Goal: Task Accomplishment & Management: Complete application form

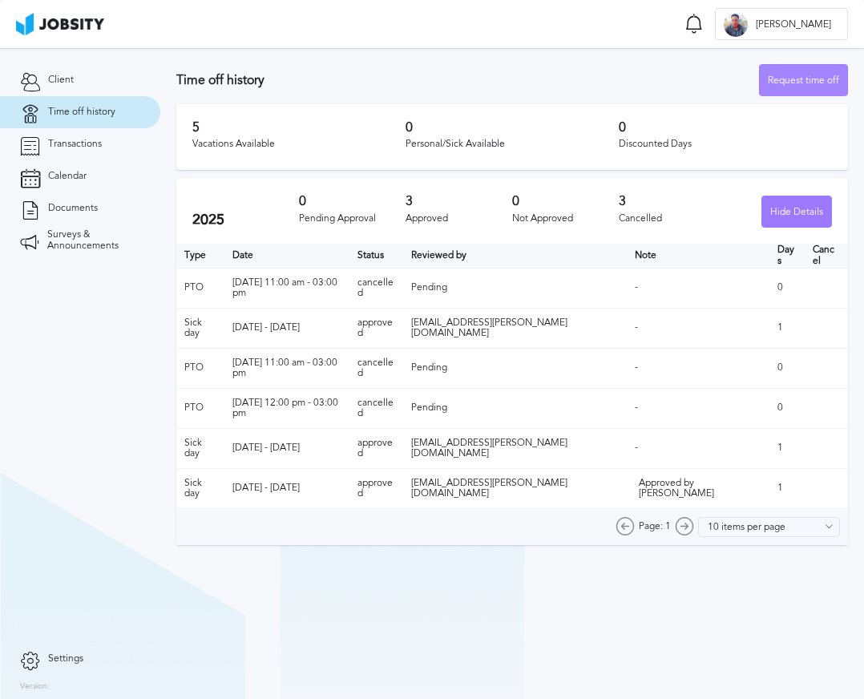
click at [840, 82] on div "Request time off" at bounding box center [803, 81] width 87 height 32
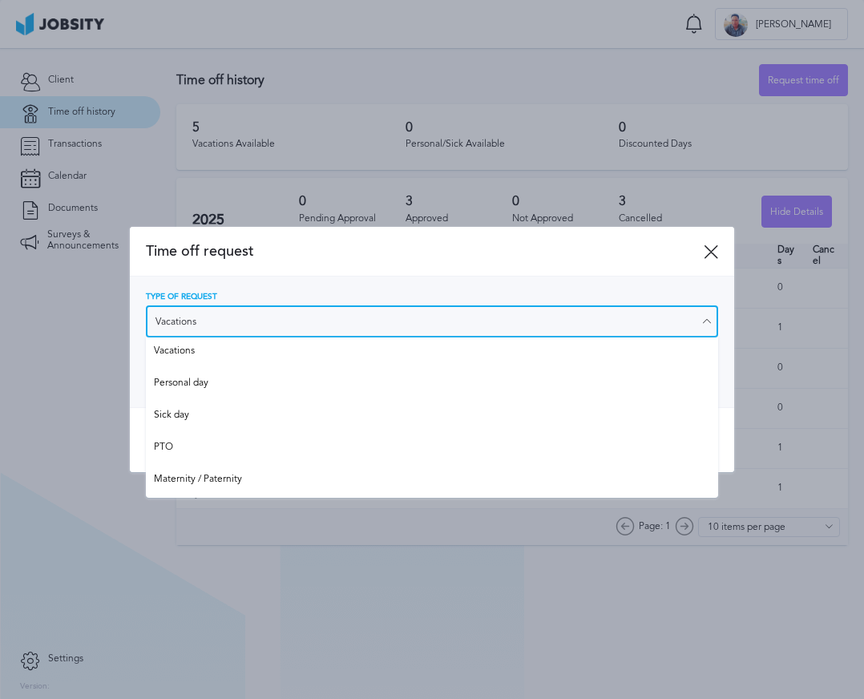
click at [215, 316] on input "Vacations" at bounding box center [432, 322] width 573 height 32
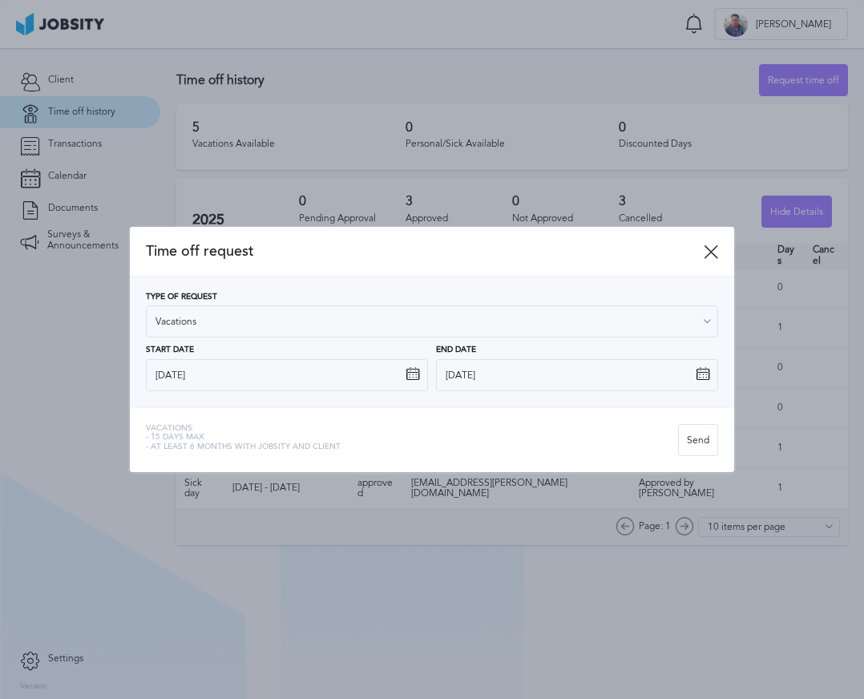
click at [165, 344] on div "Type of Request Vacations Vacations Personal day Sick day PTO Maternity / Pater…" at bounding box center [432, 342] width 573 height 99
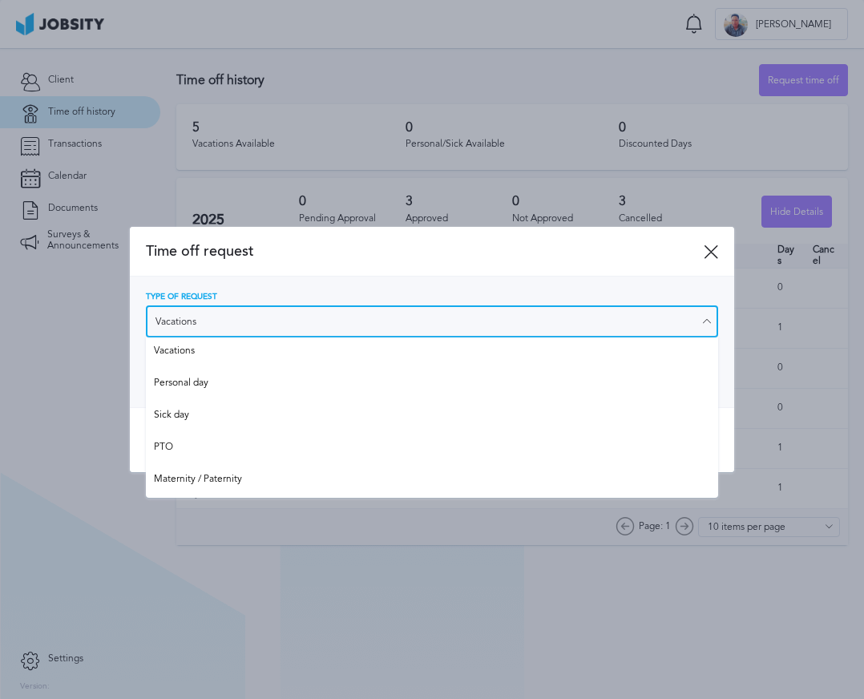
click at [203, 308] on input "Vacations" at bounding box center [432, 322] width 573 height 32
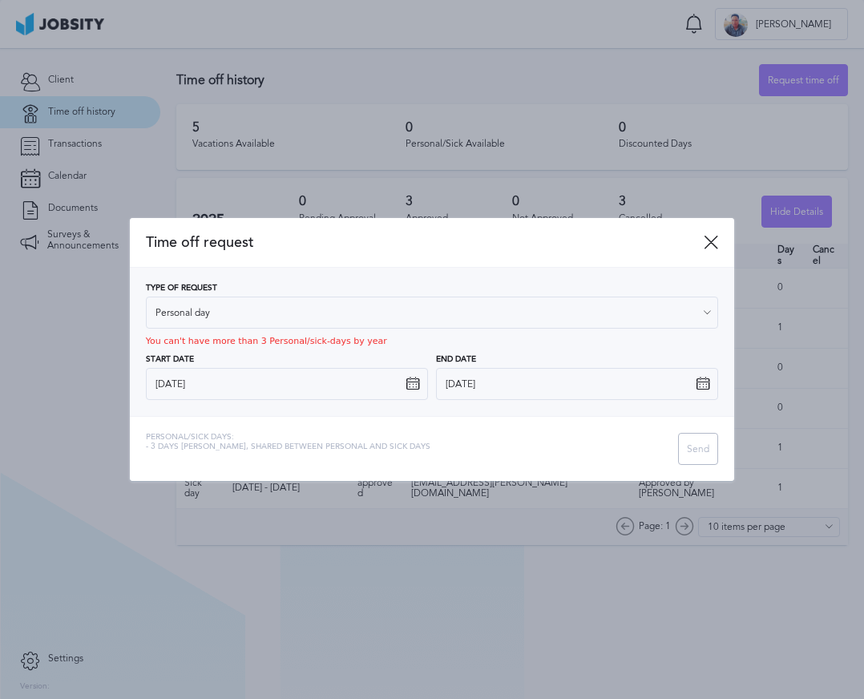
click at [162, 383] on div "Type of Request Personal day Vacations Personal day Sick day PTO Maternity / Pa…" at bounding box center [432, 342] width 573 height 117
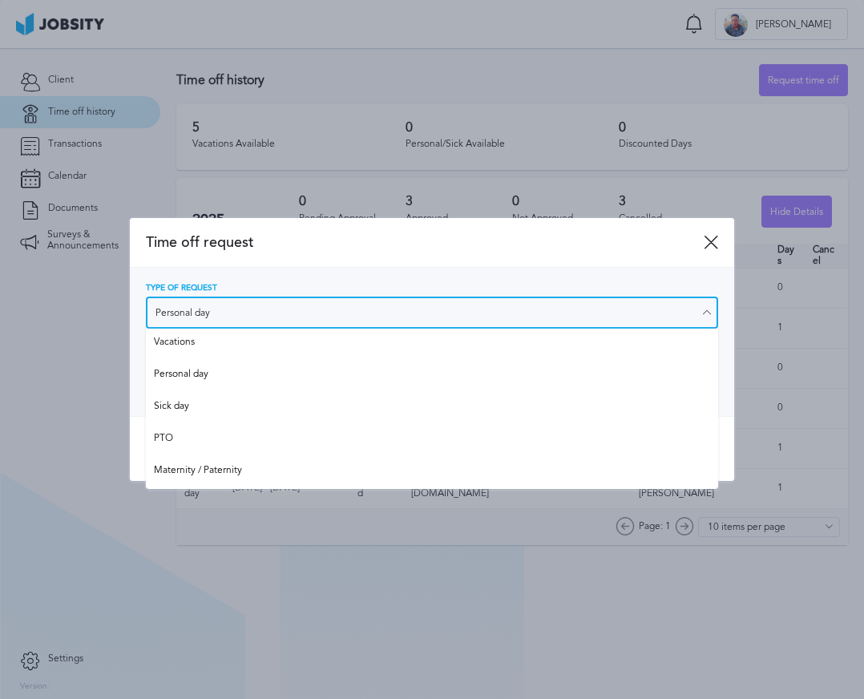
click at [234, 297] on input "Personal day" at bounding box center [432, 313] width 573 height 32
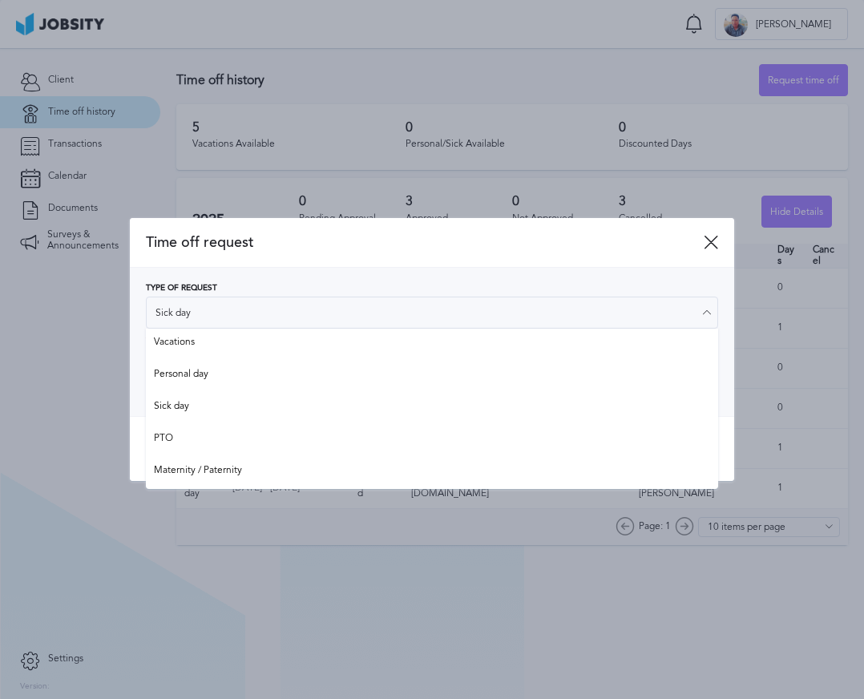
drag, startPoint x: 200, startPoint y: 397, endPoint x: 206, endPoint y: 383, distance: 15.5
click at [200, 396] on div "Type of Request Sick day Vacations Personal day Sick day PTO Maternity / Patern…" at bounding box center [432, 342] width 573 height 117
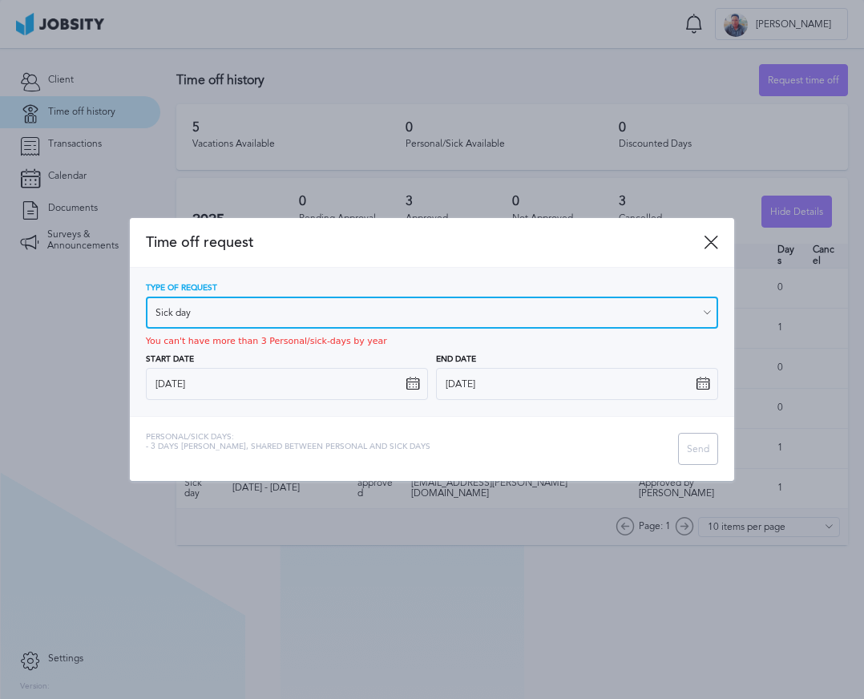
click at [253, 313] on input "Sick day" at bounding box center [432, 313] width 573 height 32
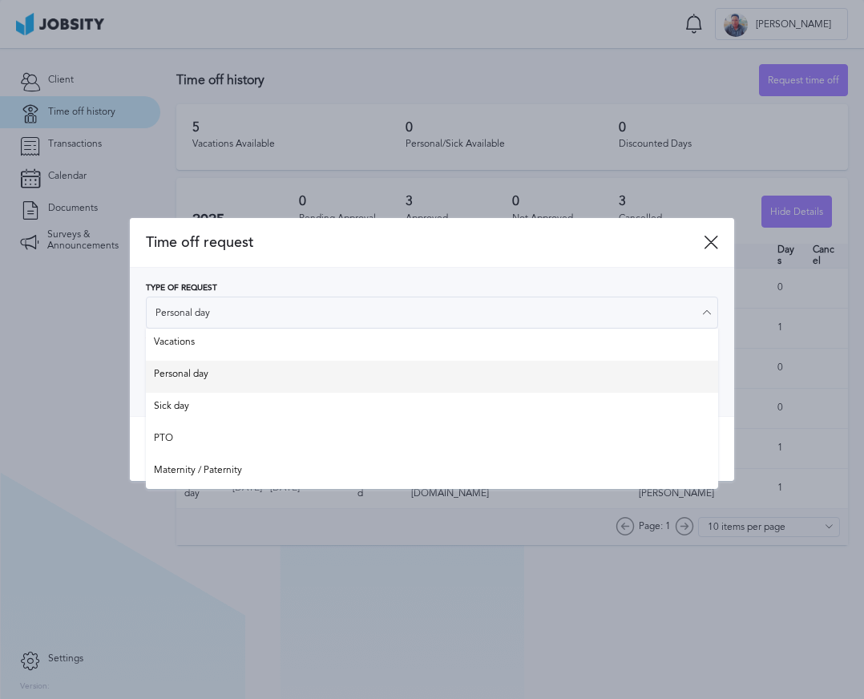
drag, startPoint x: 203, startPoint y: 377, endPoint x: 211, endPoint y: 372, distance: 9.4
click at [204, 377] on div "Type of Request Personal day Vacations Personal day Sick day PTO Maternity / Pa…" at bounding box center [432, 342] width 573 height 117
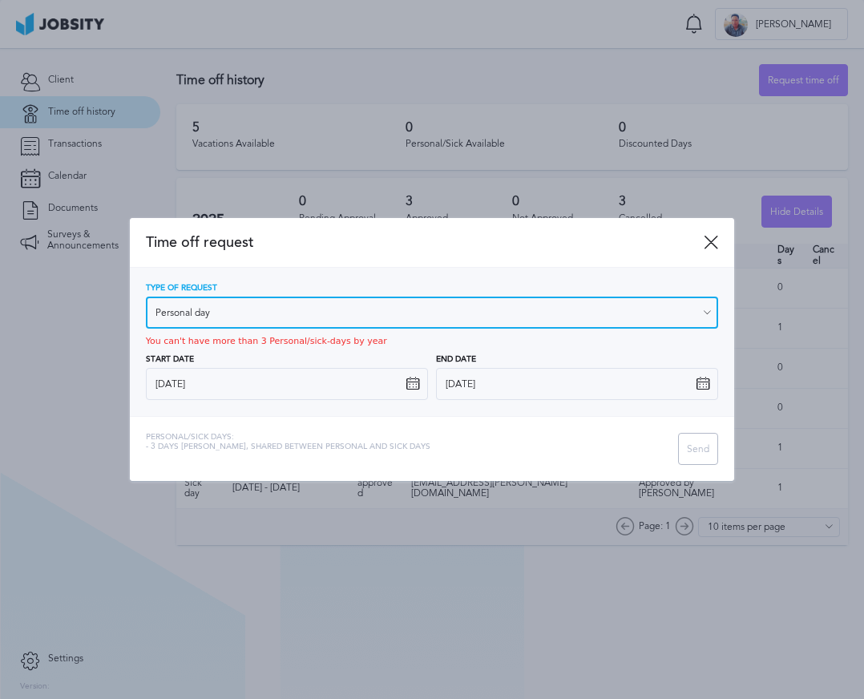
click at [257, 316] on input "Personal day" at bounding box center [432, 313] width 573 height 32
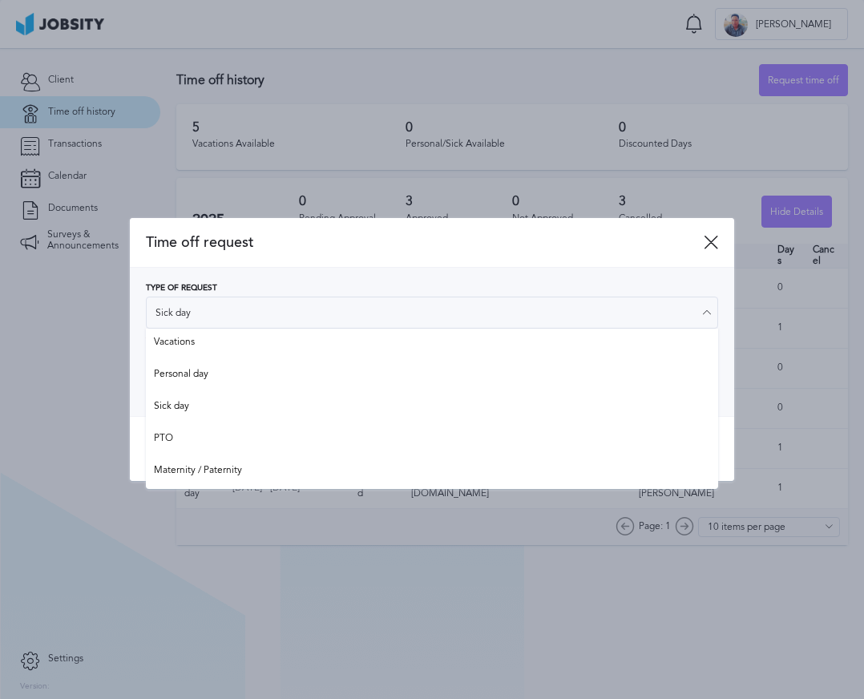
drag, startPoint x: 186, startPoint y: 403, endPoint x: 496, endPoint y: 285, distance: 331.0
click at [187, 399] on div "Type of Request Sick day Vacations Personal day Sick day PTO Maternity / Patern…" at bounding box center [432, 342] width 573 height 117
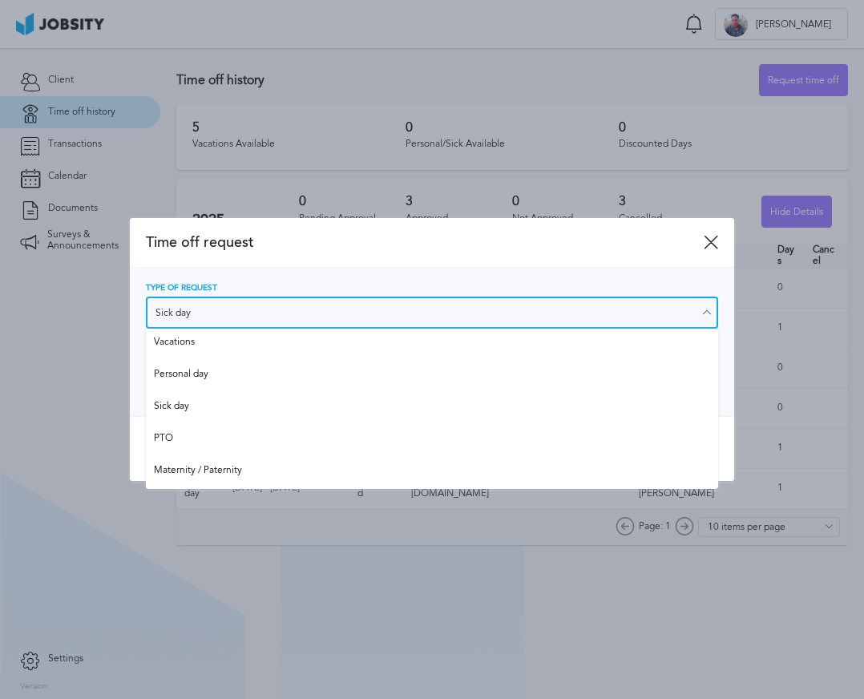
click at [310, 320] on input "Sick day" at bounding box center [432, 313] width 573 height 32
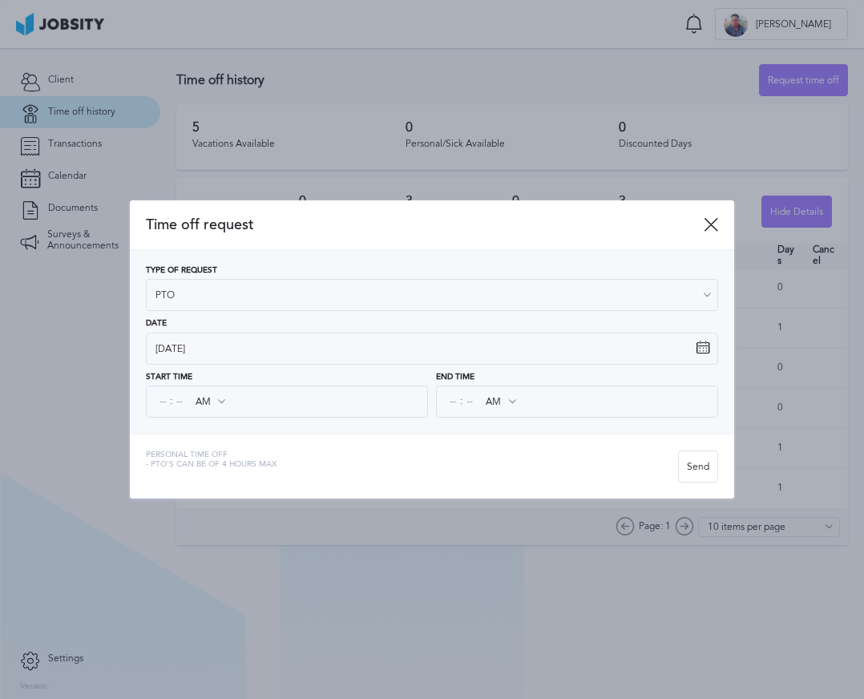
click at [192, 432] on div "Type of Request PTO Vacations Personal day Sick day PTO Maternity / Paternity D…" at bounding box center [432, 342] width 605 height 184
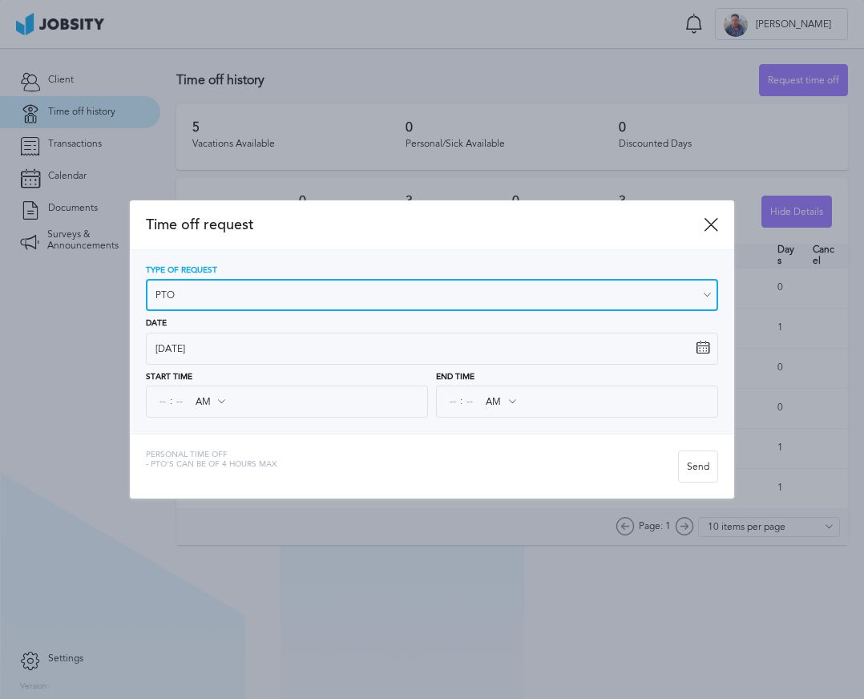
click at [311, 306] on input "PTO" at bounding box center [432, 295] width 573 height 32
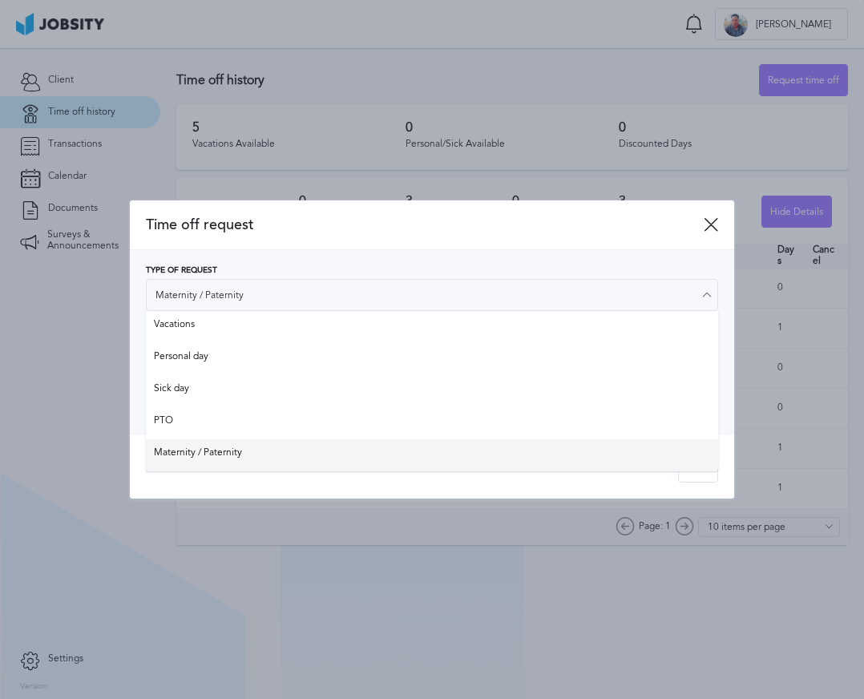
click at [213, 458] on div "Time off request Type of Request Maternity / Paternity Vacations Personal day S…" at bounding box center [432, 349] width 605 height 298
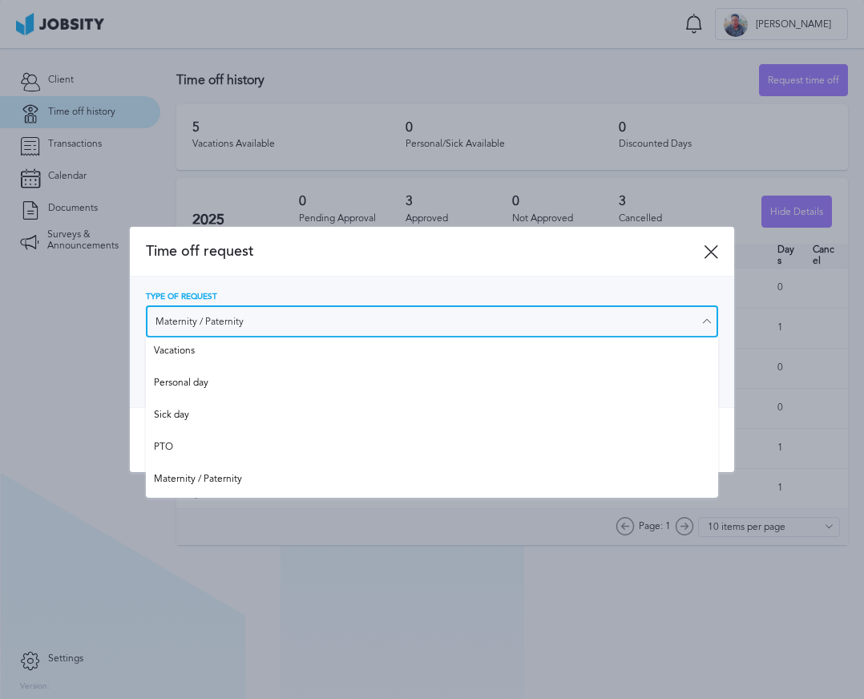
click at [281, 314] on input "Maternity / Paternity" at bounding box center [432, 322] width 573 height 32
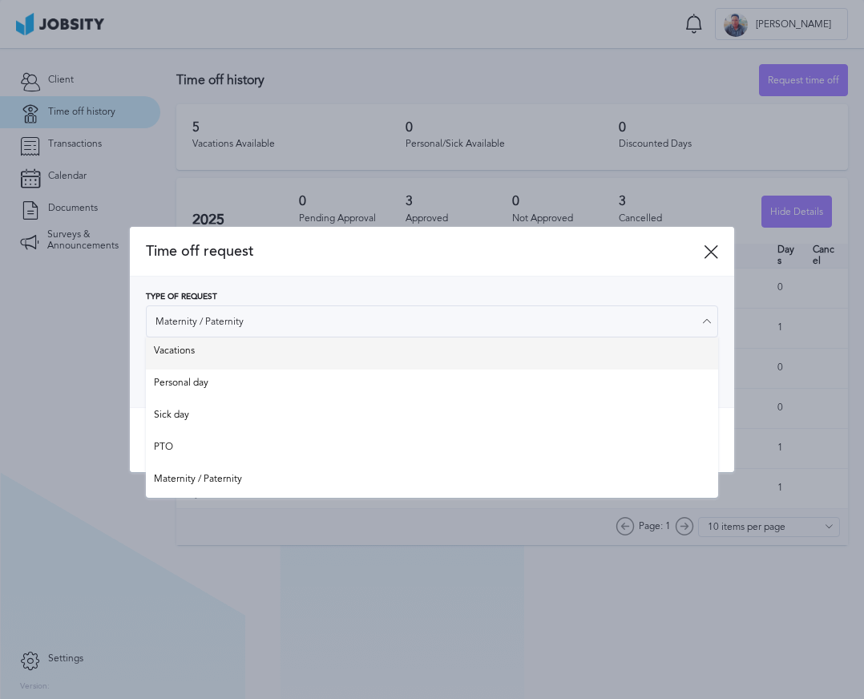
type input "Vacations"
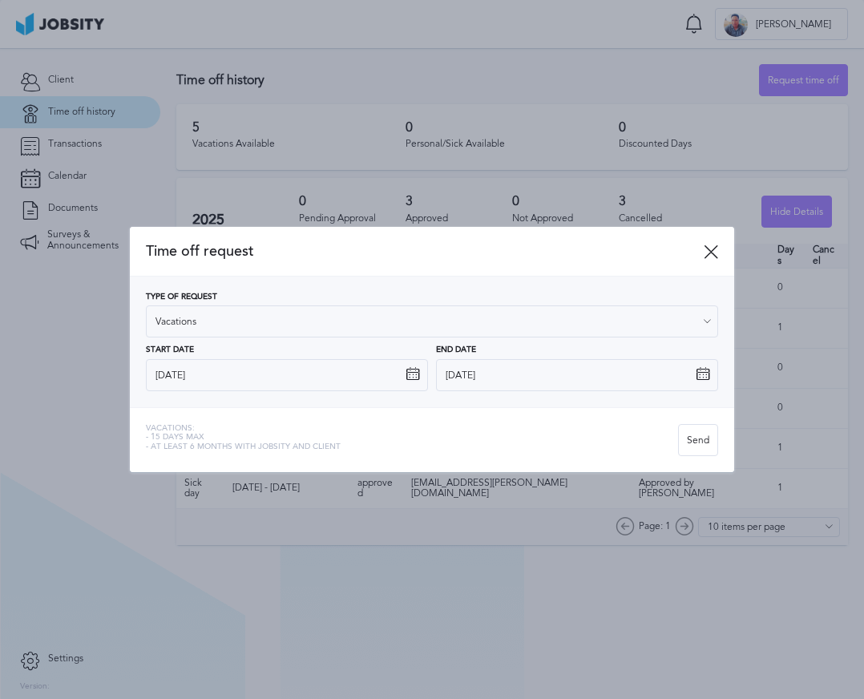
click at [254, 362] on div "Type of Request Vacations Vacations Personal day Sick day PTO Maternity / Pater…" at bounding box center [432, 342] width 573 height 99
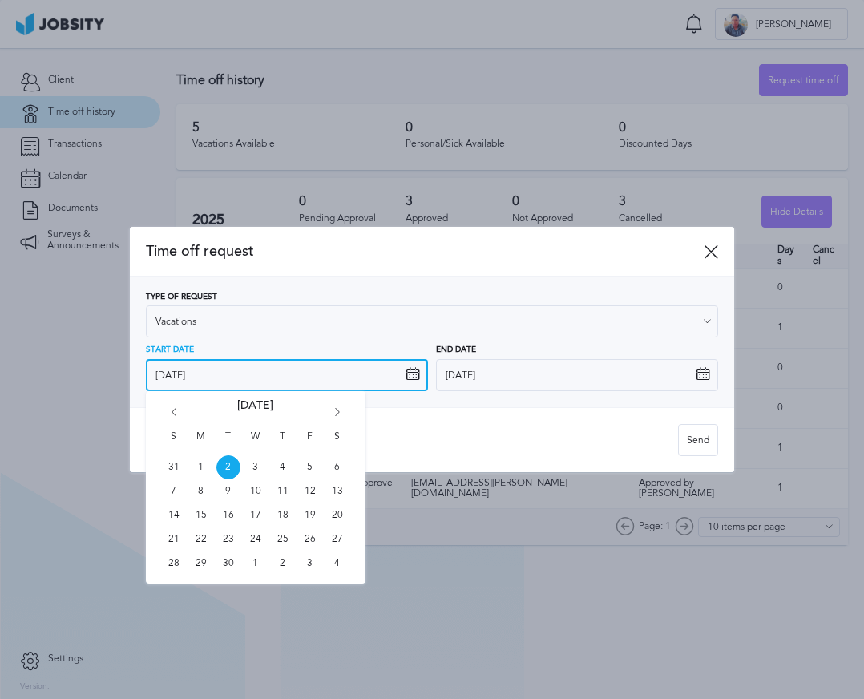
click at [274, 368] on input "[DATE]" at bounding box center [287, 375] width 282 height 32
click at [336, 418] on icon "Go forward 1 month" at bounding box center [337, 415] width 14 height 14
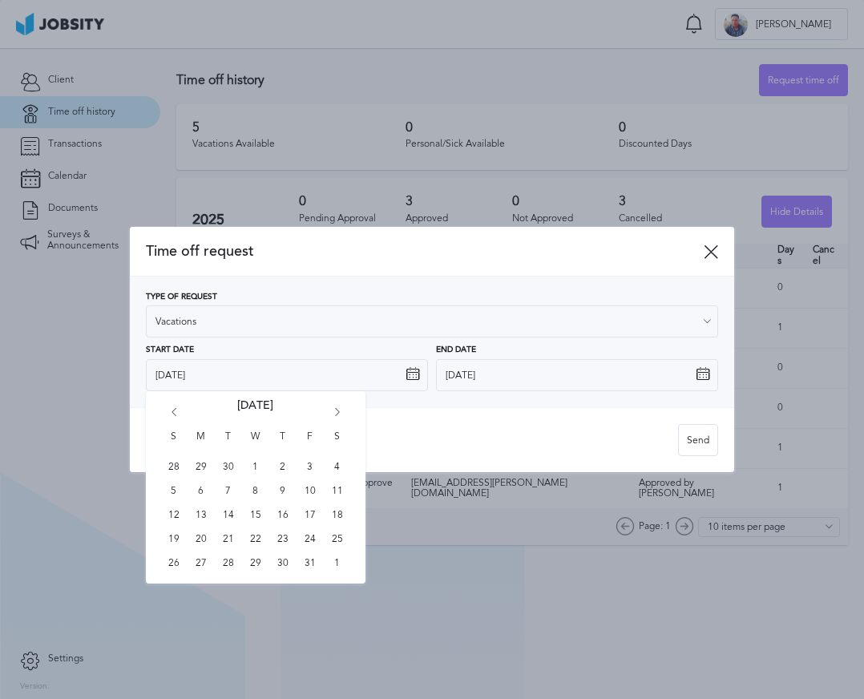
click at [340, 415] on icon "Go forward 1 month" at bounding box center [337, 415] width 14 height 14
click at [197, 539] on span "17" at bounding box center [201, 540] width 24 height 24
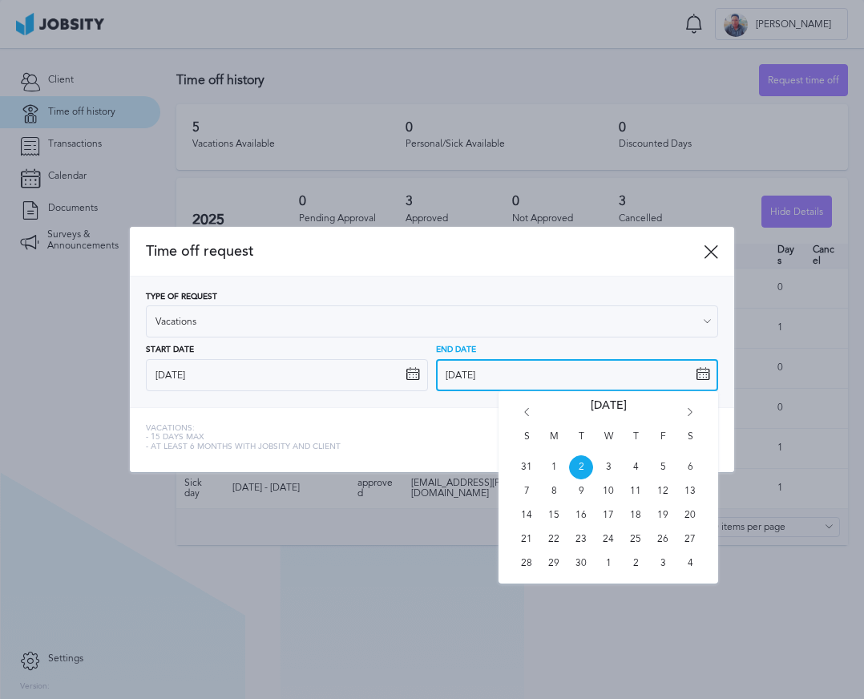
click at [514, 379] on input "[DATE]" at bounding box center [577, 375] width 282 height 32
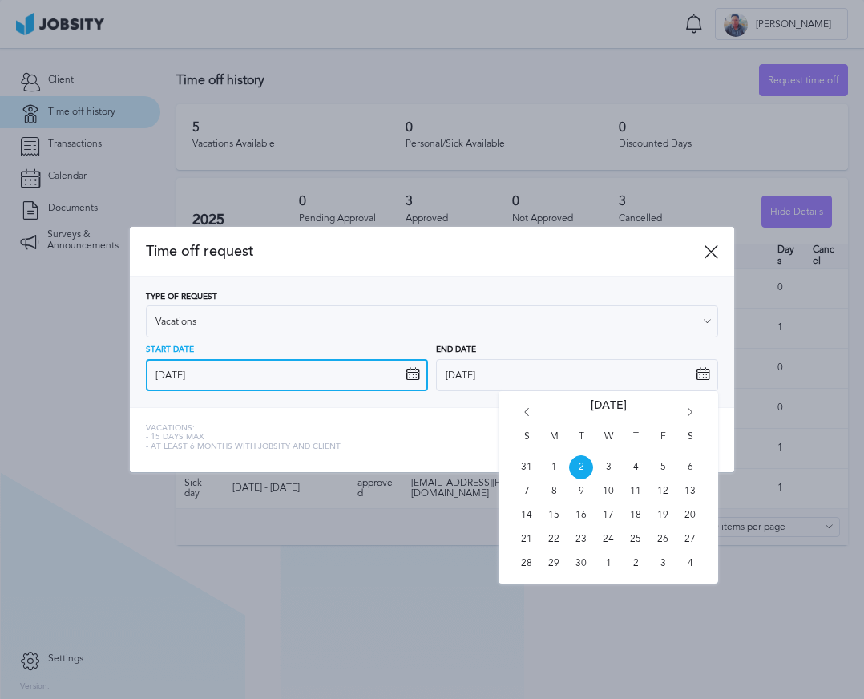
click at [309, 371] on input "[DATE]" at bounding box center [287, 375] width 282 height 32
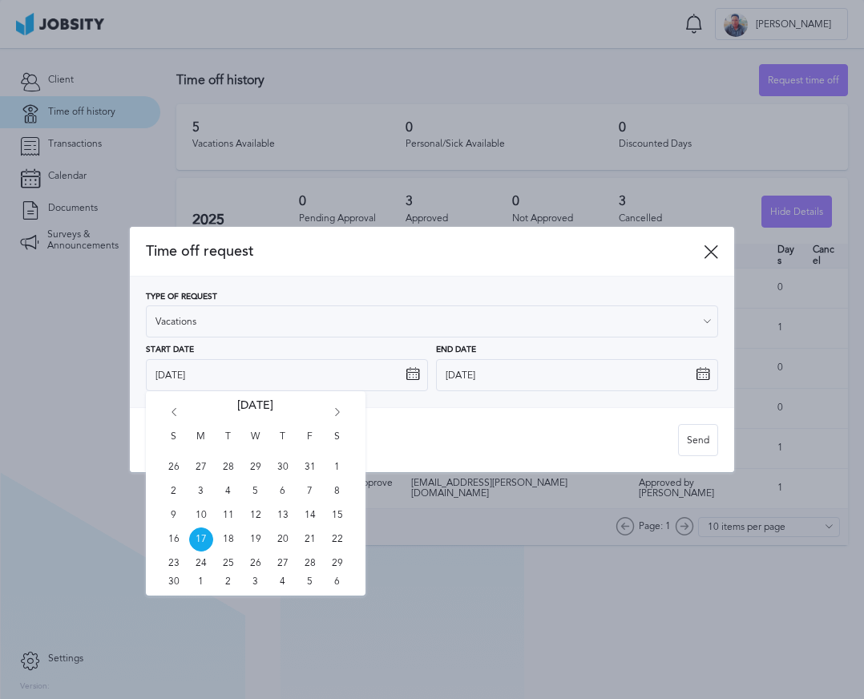
drag, startPoint x: 330, startPoint y: 513, endPoint x: 387, endPoint y: 460, distance: 77.7
click at [331, 513] on span "15" at bounding box center [338, 516] width 24 height 24
type input "[DATE]"
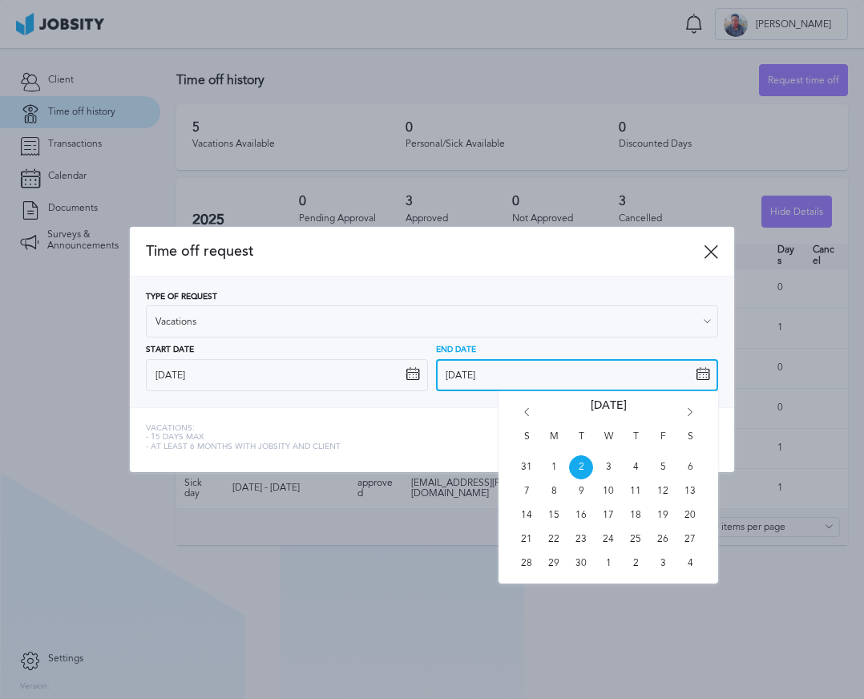
click at [490, 379] on input "[DATE]" at bounding box center [577, 375] width 282 height 32
click at [683, 413] on div "S M T W T F S 31 1 2 3 4 5 6 7 8 9 10 11 12 13 14 15 16 17 18 19 20 21 22 23 24…" at bounding box center [609, 487] width 220 height 192
click at [689, 411] on icon "Go forward 1 month" at bounding box center [690, 415] width 14 height 14
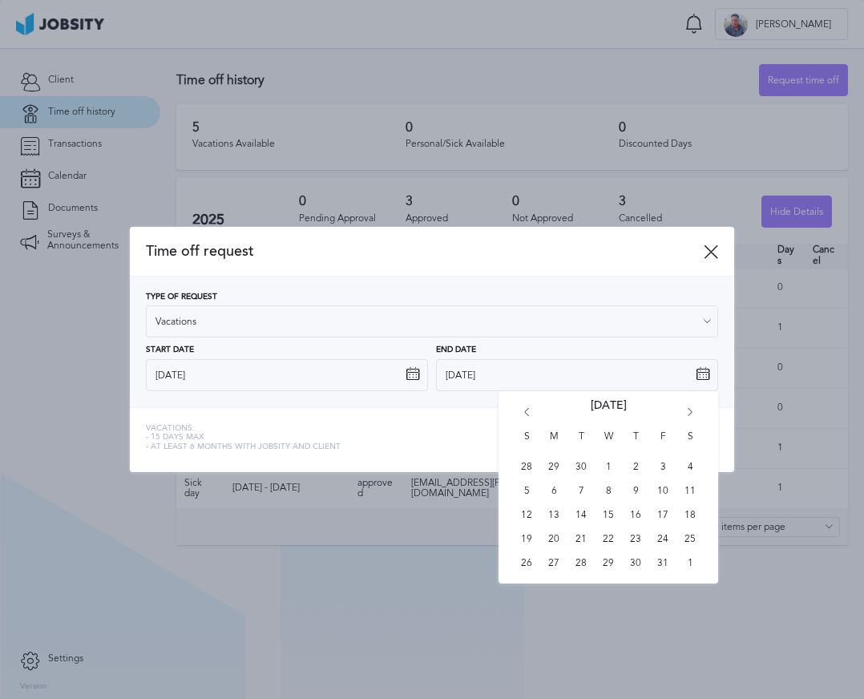
click at [692, 410] on icon "Go forward 1 month" at bounding box center [690, 415] width 14 height 14
click at [616, 540] on span "19" at bounding box center [609, 540] width 24 height 24
type input "[DATE]"
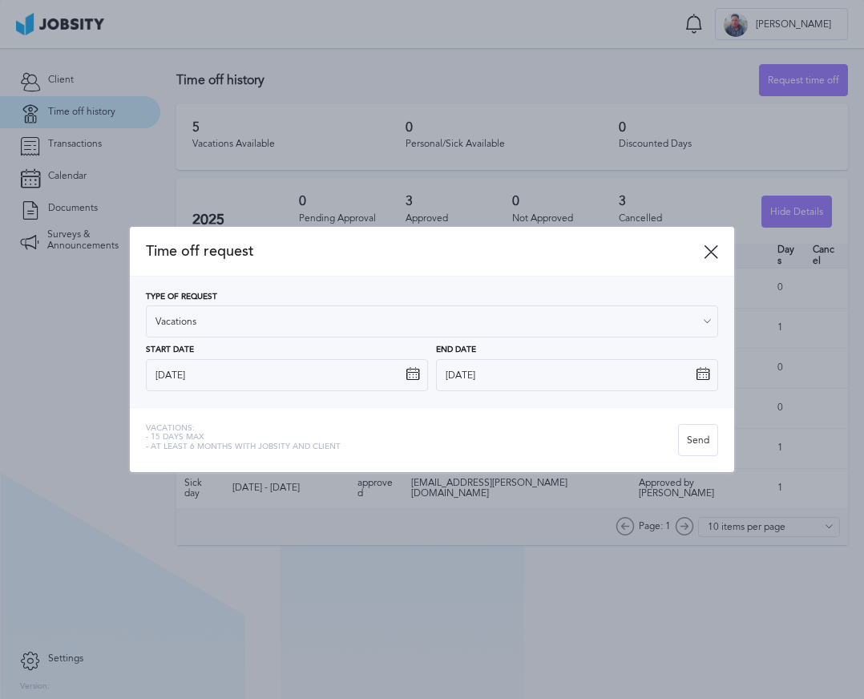
click at [711, 253] on icon at bounding box center [711, 252] width 14 height 14
